Goal: Task Accomplishment & Management: Manage account settings

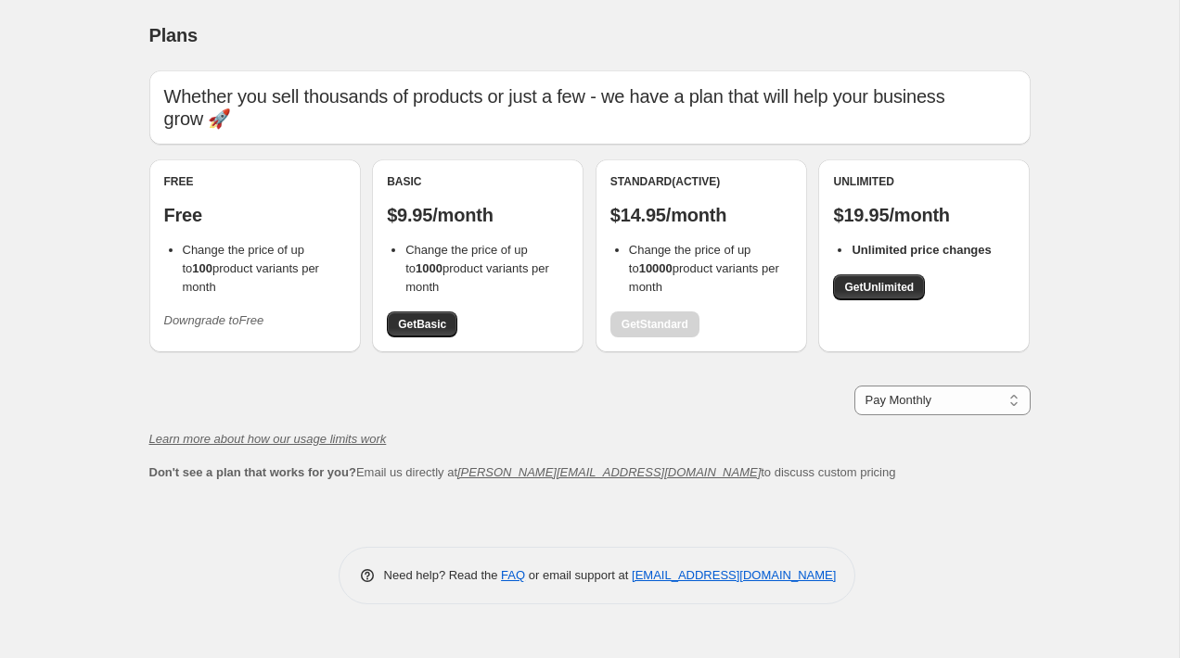
click at [231, 313] on icon "Downgrade to Free" at bounding box center [214, 320] width 100 height 14
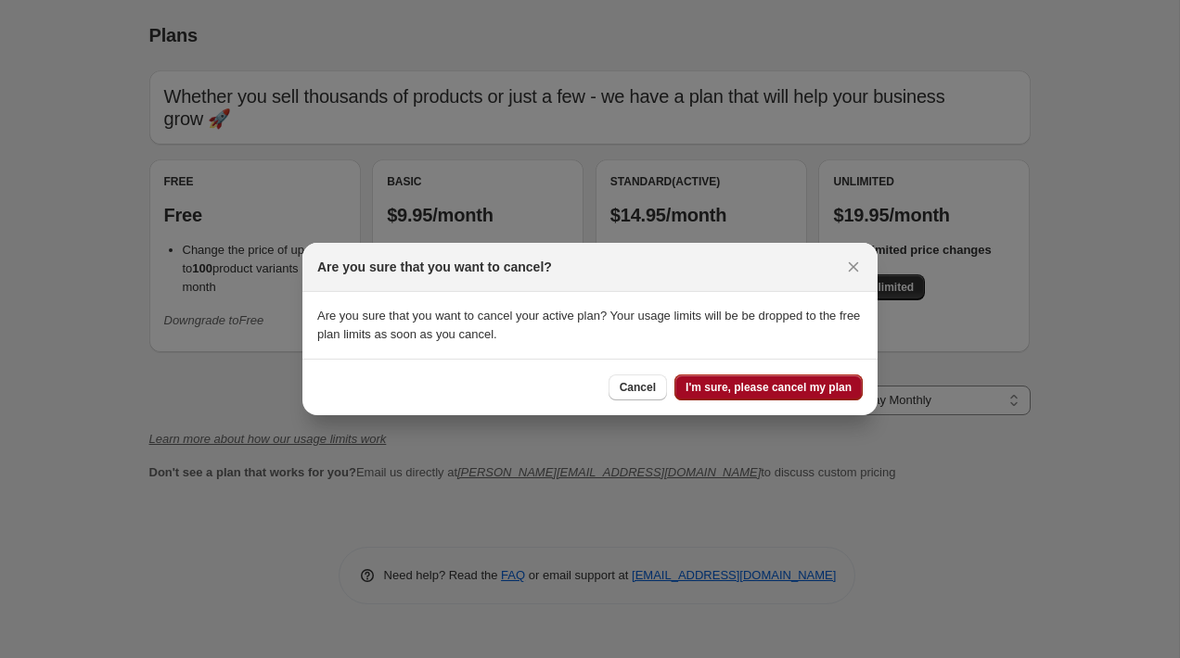
click at [775, 397] on button "I'm sure, please cancel my plan" at bounding box center [768, 388] width 188 height 26
